Goal: Complete application form

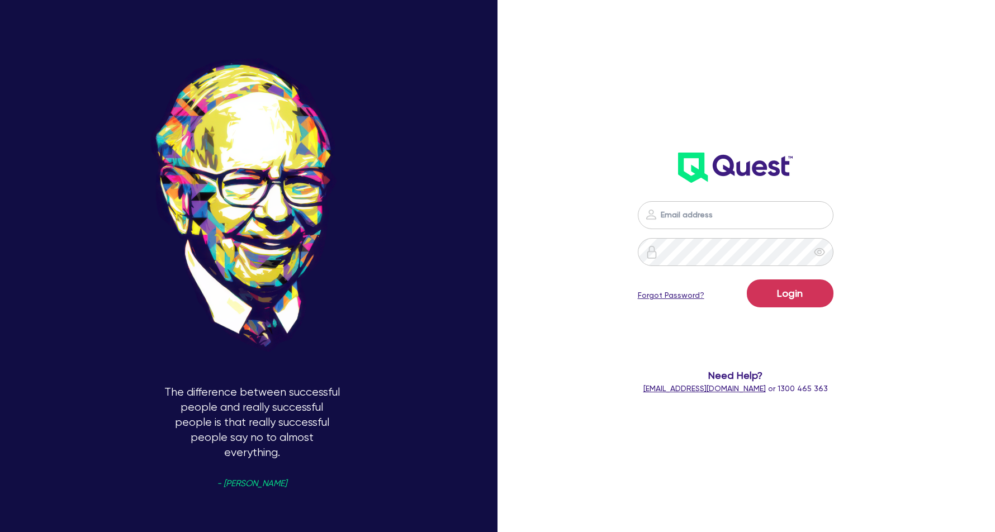
type input "[EMAIL_ADDRESS][DOMAIN_NAME]"
click at [785, 295] on button "Login" at bounding box center [790, 293] width 87 height 28
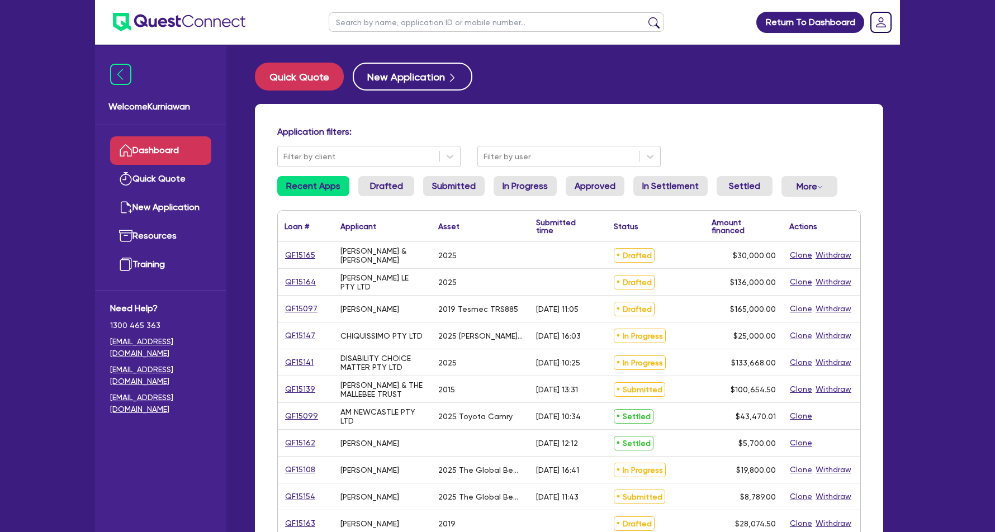
click at [437, 29] on input "text" at bounding box center [496, 22] width 335 height 20
type input "jagdeep"
click at [645, 17] on button "submit" at bounding box center [654, 25] width 18 height 16
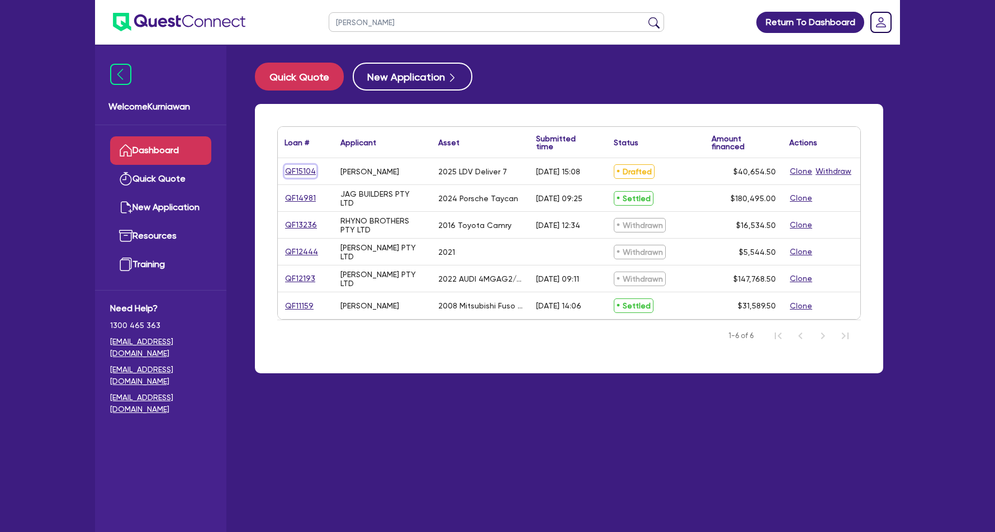
click at [299, 174] on link "QF15104" at bounding box center [301, 171] width 32 height 13
click at [295, 195] on link "QF14981" at bounding box center [301, 198] width 32 height 13
click at [305, 300] on link "QF11159" at bounding box center [300, 306] width 30 height 13
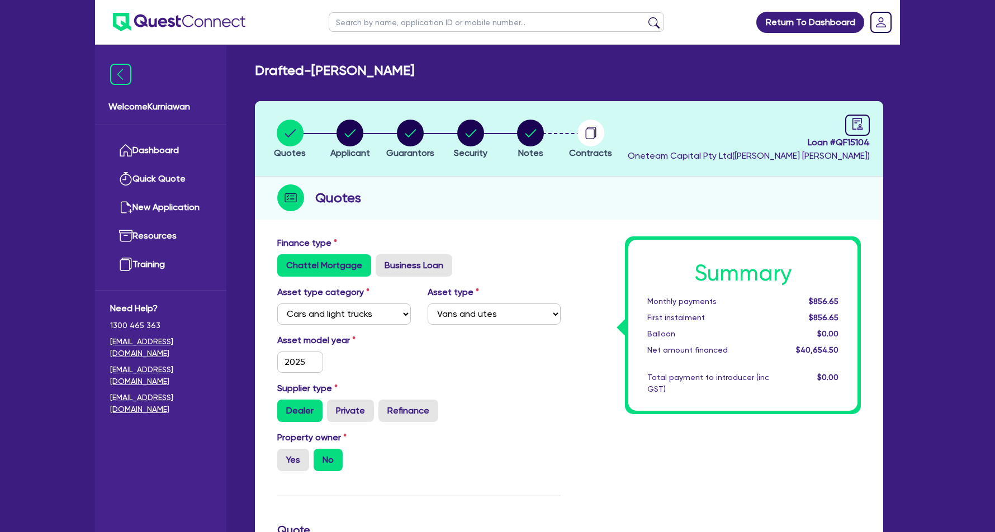
select select "CARS_AND_LIGHT_TRUCKS"
select select "VANS_AND_UTES"
click at [356, 132] on circle "button" at bounding box center [350, 133] width 27 height 27
select select "SOLE_TRADER"
select select "TRANSPORT_WAREHOUSING"
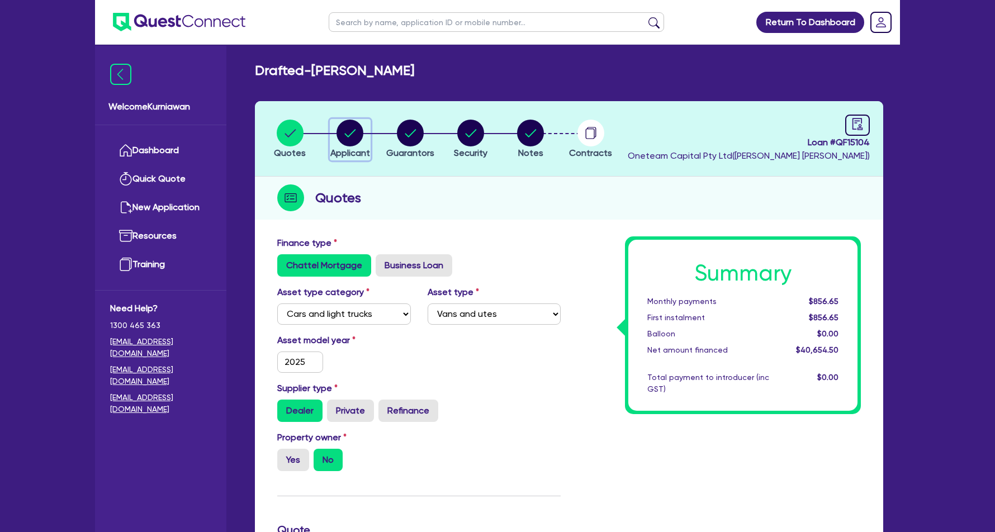
select select "TAXI_LUXURY_CAR_SERVICES"
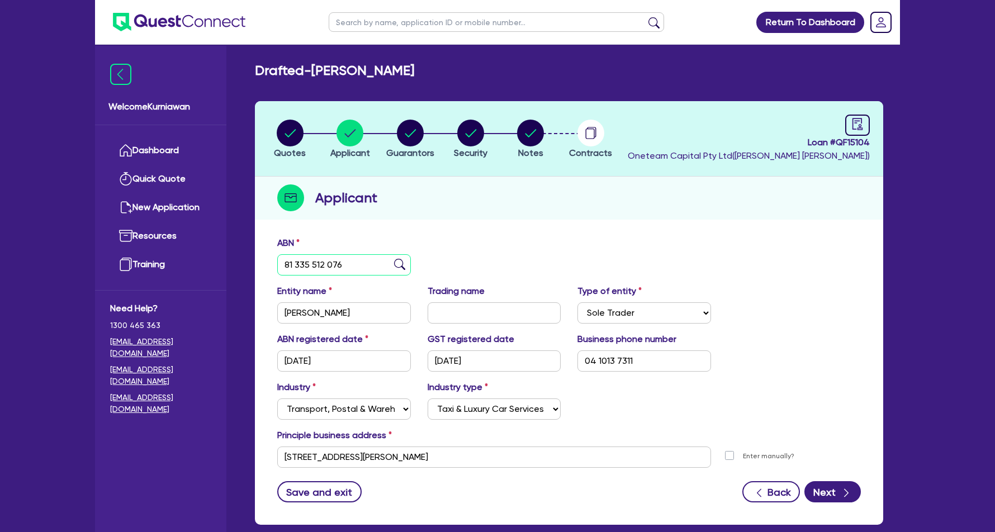
click at [356, 269] on input "81 335 512 076" at bounding box center [344, 264] width 134 height 21
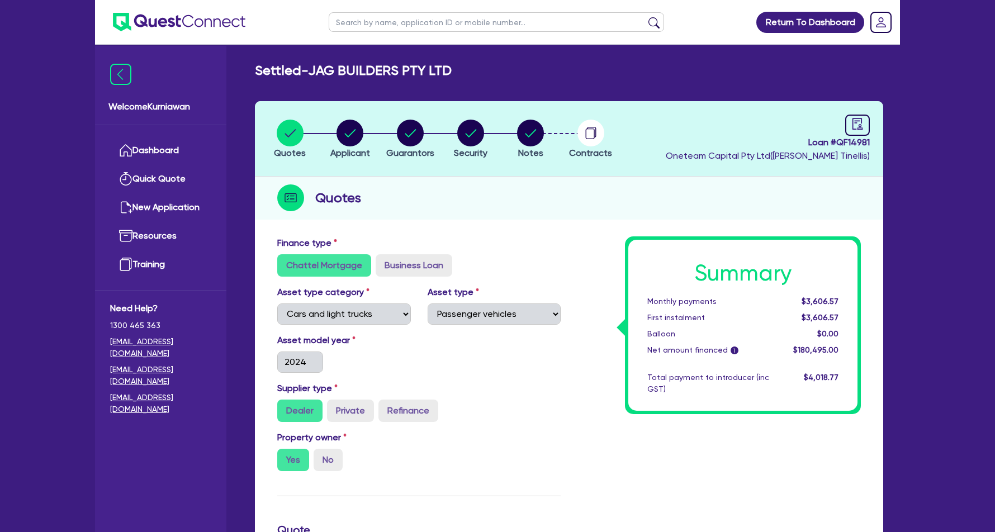
select select "CARS_AND_LIGHT_TRUCKS"
select select "PASSENGER_VEHICLES"
click at [356, 132] on circle "button" at bounding box center [350, 133] width 27 height 27
select select "COMPANY"
select select "BUILDING_CONSTRUCTION"
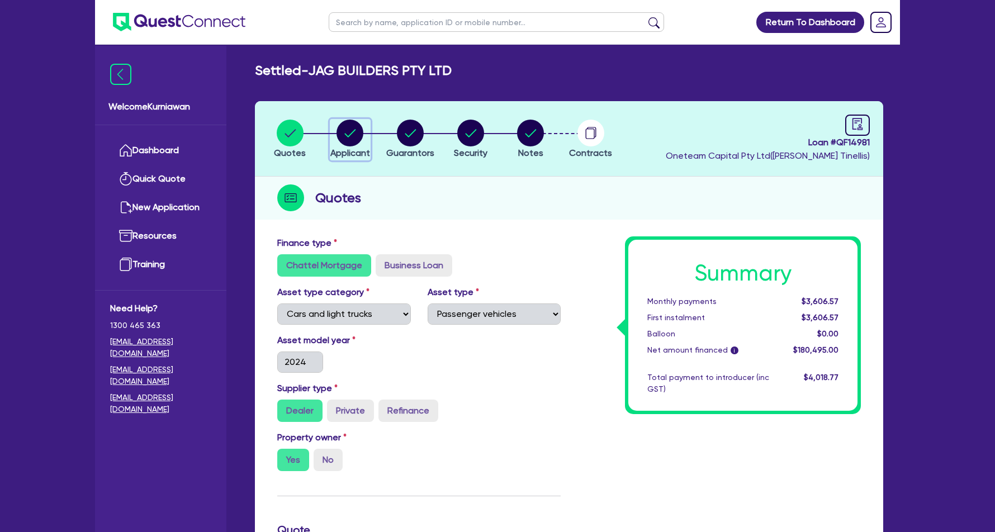
select select "TRADES_SERVICES_CONSUMERS"
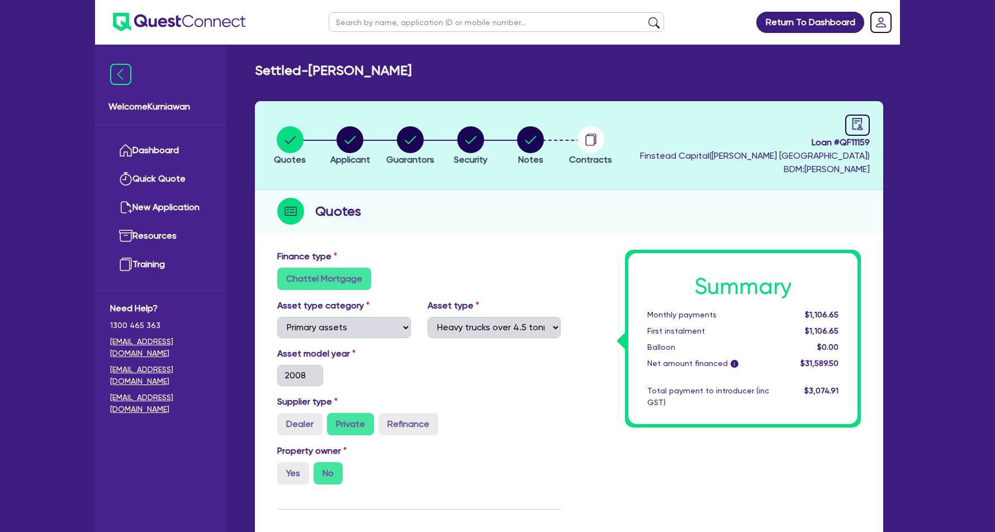
select select "PRIMARY_ASSETS"
select select "HEAVY_TRUCKS"
click at [356, 132] on circle "button" at bounding box center [350, 139] width 27 height 27
select select "SOLE_TRADER"
select select "TRANSPORT_WAREHOUSING"
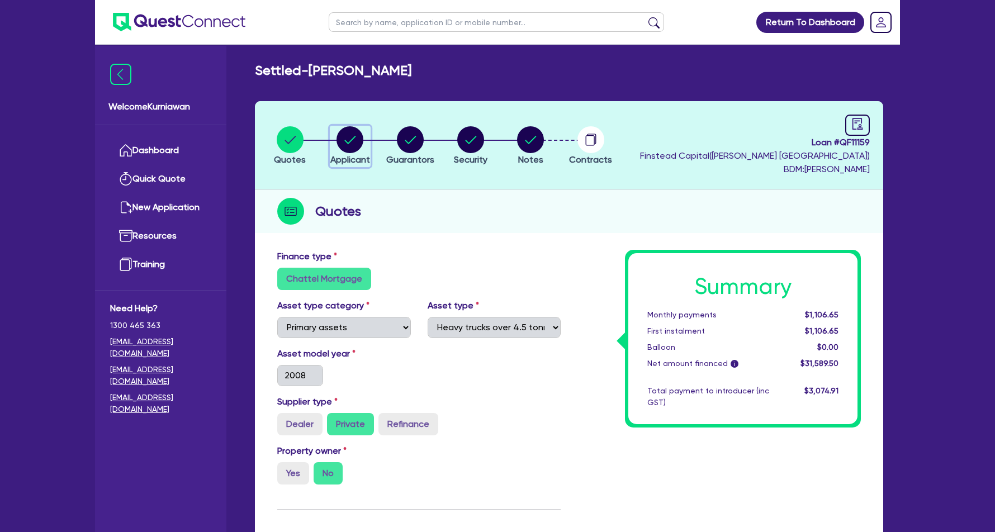
select select "PASSENGERS_FREIGHT_TRANSPORT"
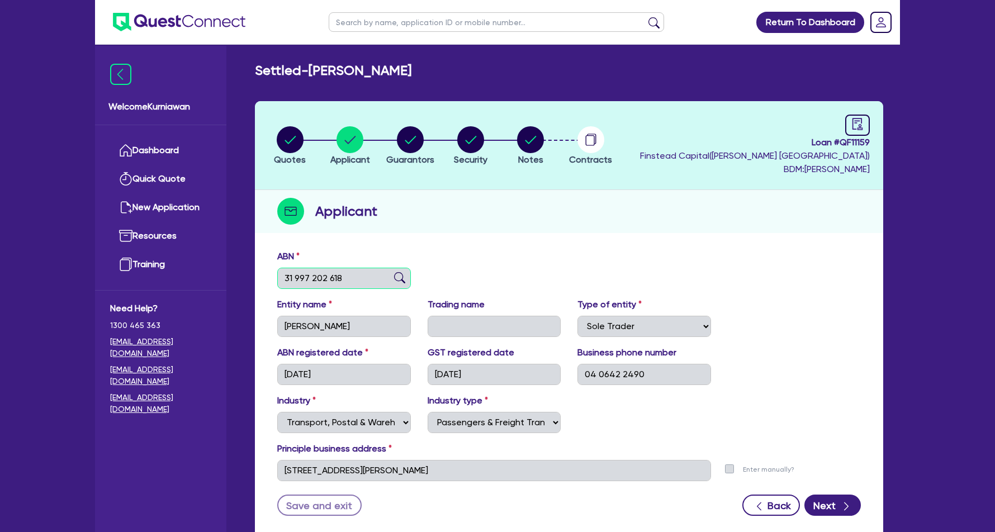
click at [331, 276] on input "31 997 202 618" at bounding box center [344, 278] width 134 height 21
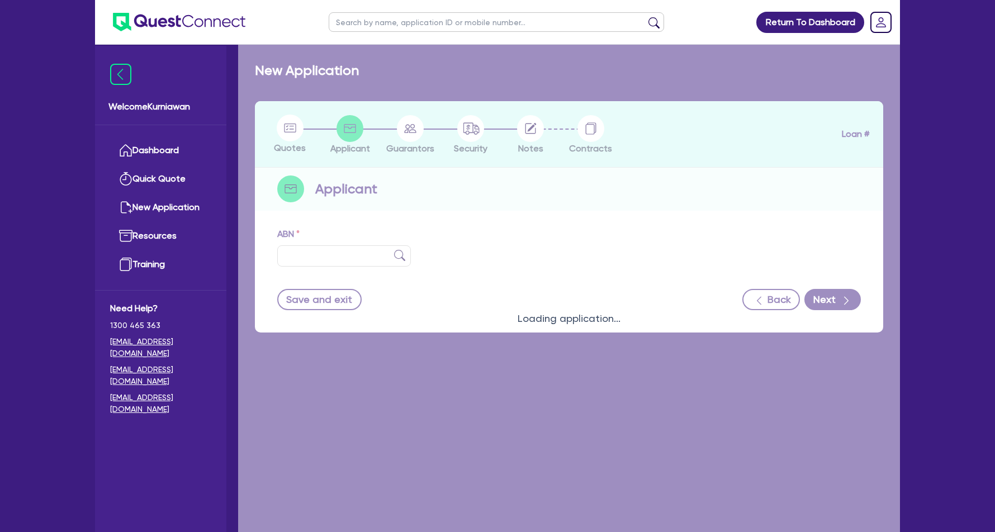
type input "13 620 402 244"
type input "COMPLETE INSTALL SOLUTIONS PTY LTD"
type input "[PERSON_NAME] & Cabinets"
select select "COMPANY"
type input "[DATE]"
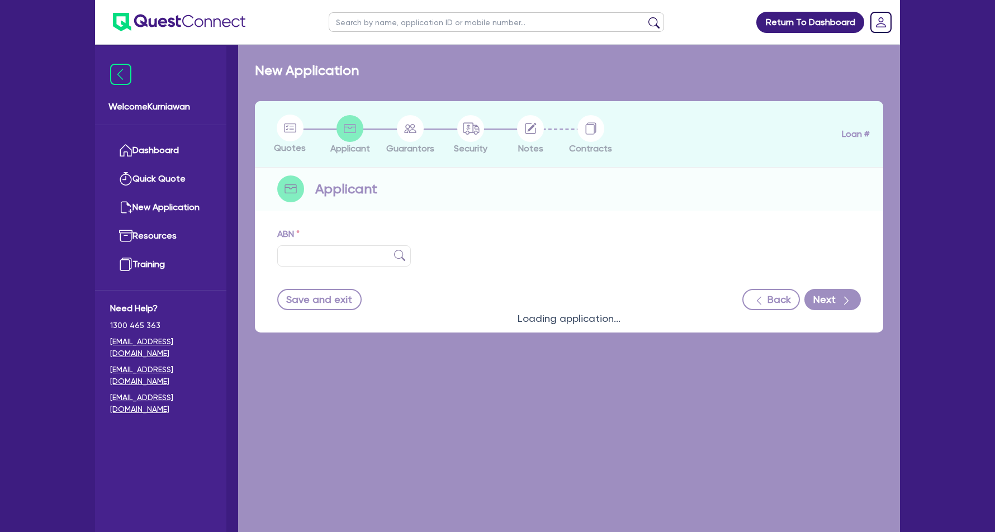
type input "[DATE]"
select select "BUILDING_CONSTRUCTION"
type input "[STREET_ADDRESS][PERSON_NAME]"
select select "TRADES_SERVICES_CONSUMERS"
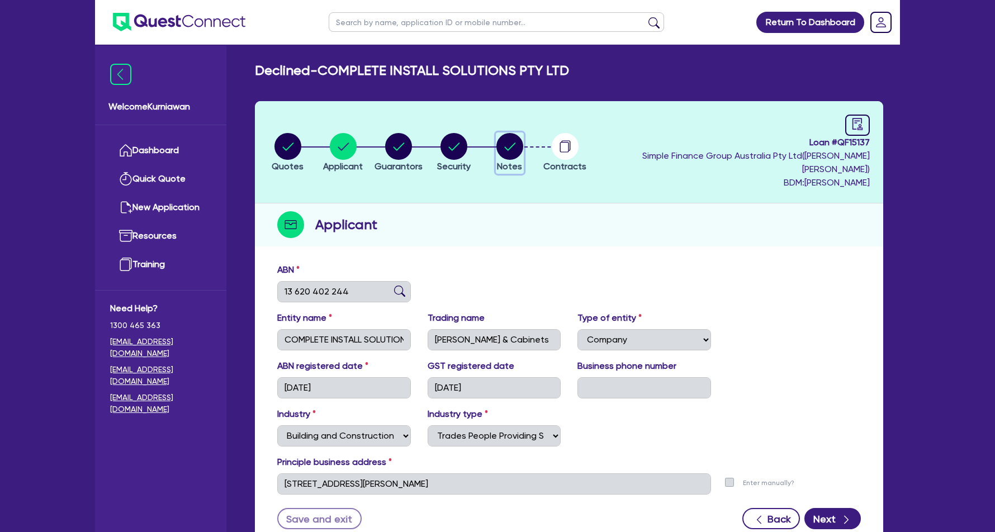
click at [515, 143] on icon "button" at bounding box center [509, 147] width 11 height 8
select select "Quest Finance - Own Book"
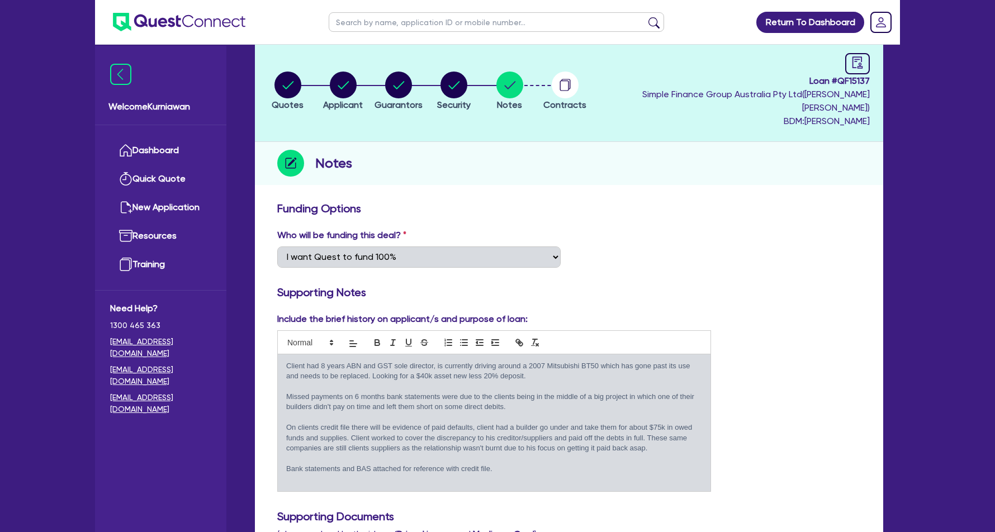
scroll to position [64, 0]
